Goal: Information Seeking & Learning: Learn about a topic

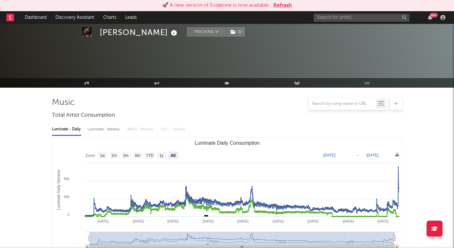
select select "All"
click at [343, 18] on input "text" at bounding box center [362, 18] width 96 height 8
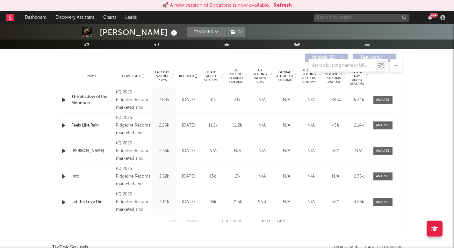
scroll to position [242, 0]
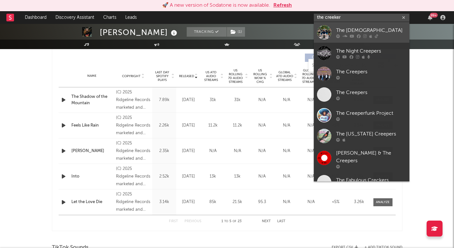
type input "the creeker"
click at [338, 34] on icon at bounding box center [338, 36] width 4 height 4
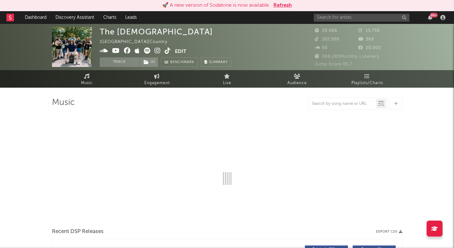
select select "6m"
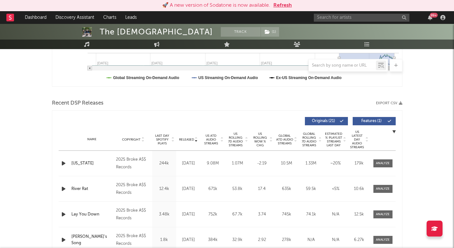
scroll to position [186, 0]
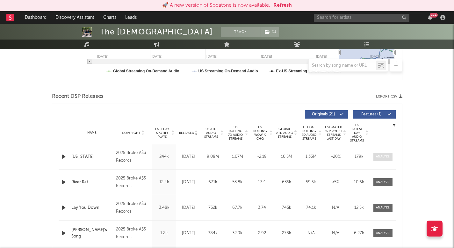
click at [379, 155] on div at bounding box center [383, 156] width 14 height 5
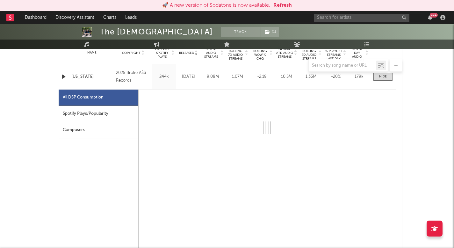
scroll to position [266, 0]
select select "1w"
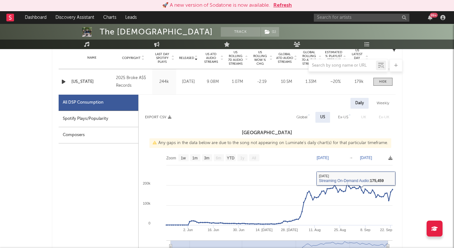
scroll to position [254, 0]
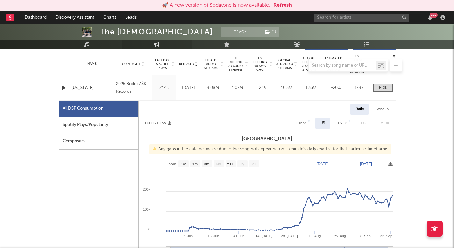
click at [158, 42] on icon at bounding box center [156, 44] width 5 height 5
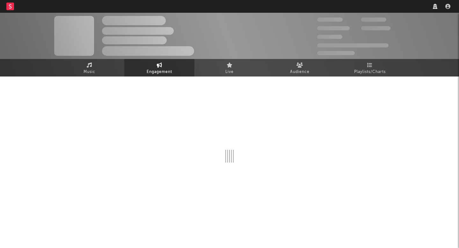
select select "1w"
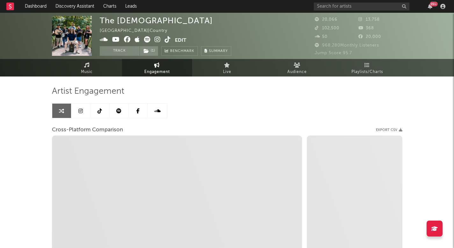
select select "1m"
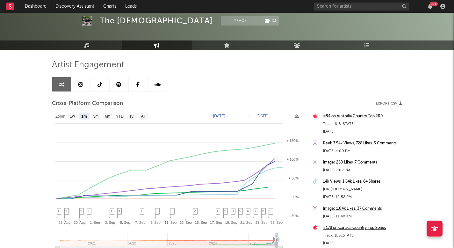
scroll to position [88, 0]
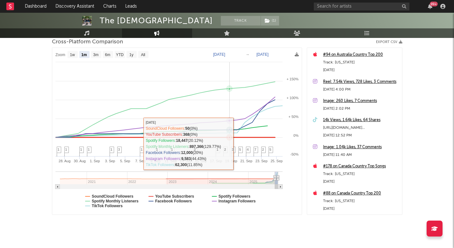
click at [231, 146] on rect at bounding box center [177, 131] width 250 height 167
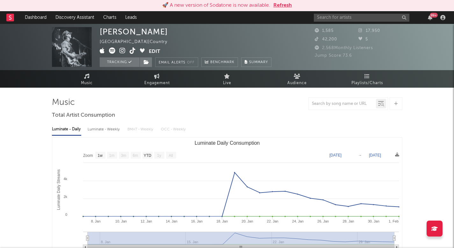
select select "1w"
click at [331, 18] on input "text" at bounding box center [362, 18] width 96 height 8
click at [323, 20] on input "text" at bounding box center [362, 18] width 96 height 8
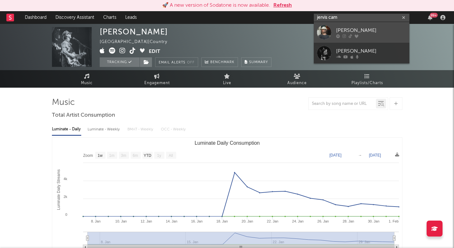
type input "jervis cam"
click at [344, 32] on div "Jervis Campbell" at bounding box center [371, 30] width 70 height 8
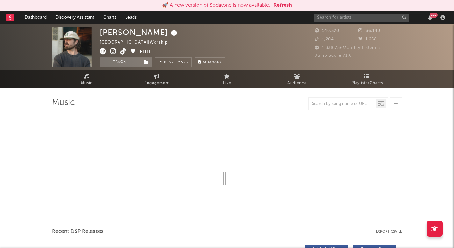
select select "6m"
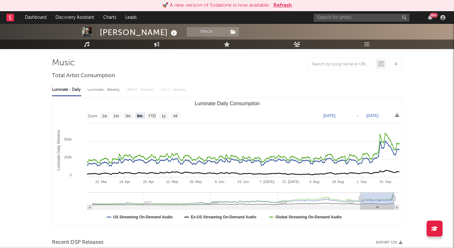
scroll to position [56, 0]
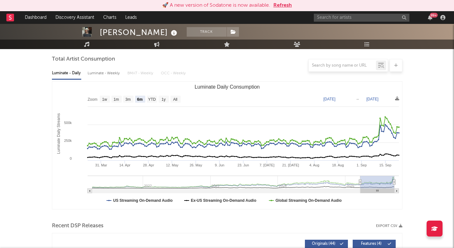
click at [107, 66] on div at bounding box center [227, 65] width 351 height 13
click at [107, 71] on div at bounding box center [227, 65] width 351 height 13
click at [116, 76] on div "Luminate - Weekly" at bounding box center [104, 73] width 33 height 11
select select "6m"
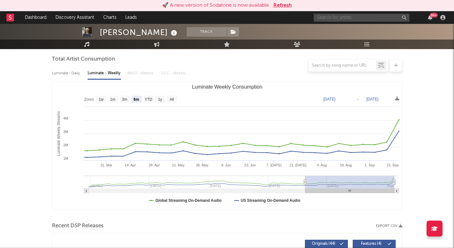
click at [362, 17] on input "text" at bounding box center [362, 18] width 96 height 8
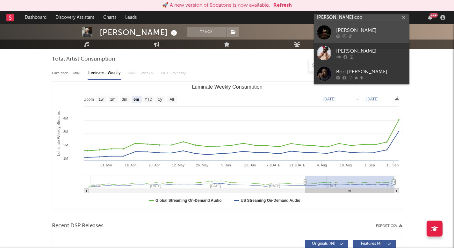
type input "davis coo"
click at [361, 33] on div "Davis Cook" at bounding box center [371, 30] width 70 height 8
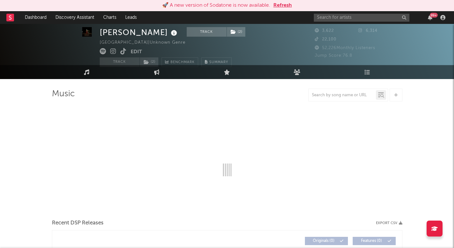
select select "1w"
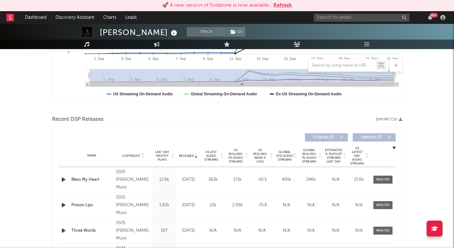
scroll to position [179, 0]
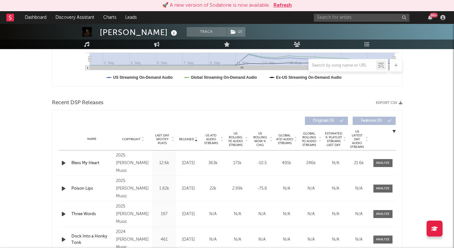
click at [239, 137] on span "US Rolling 7D Audio Streams" at bounding box center [236, 139] width 18 height 15
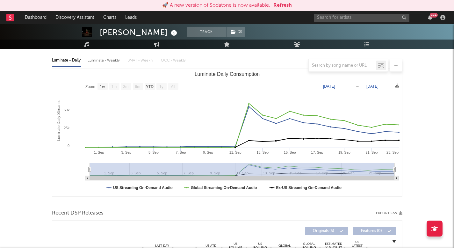
scroll to position [34, 0]
